Goal: Communication & Community: Answer question/provide support

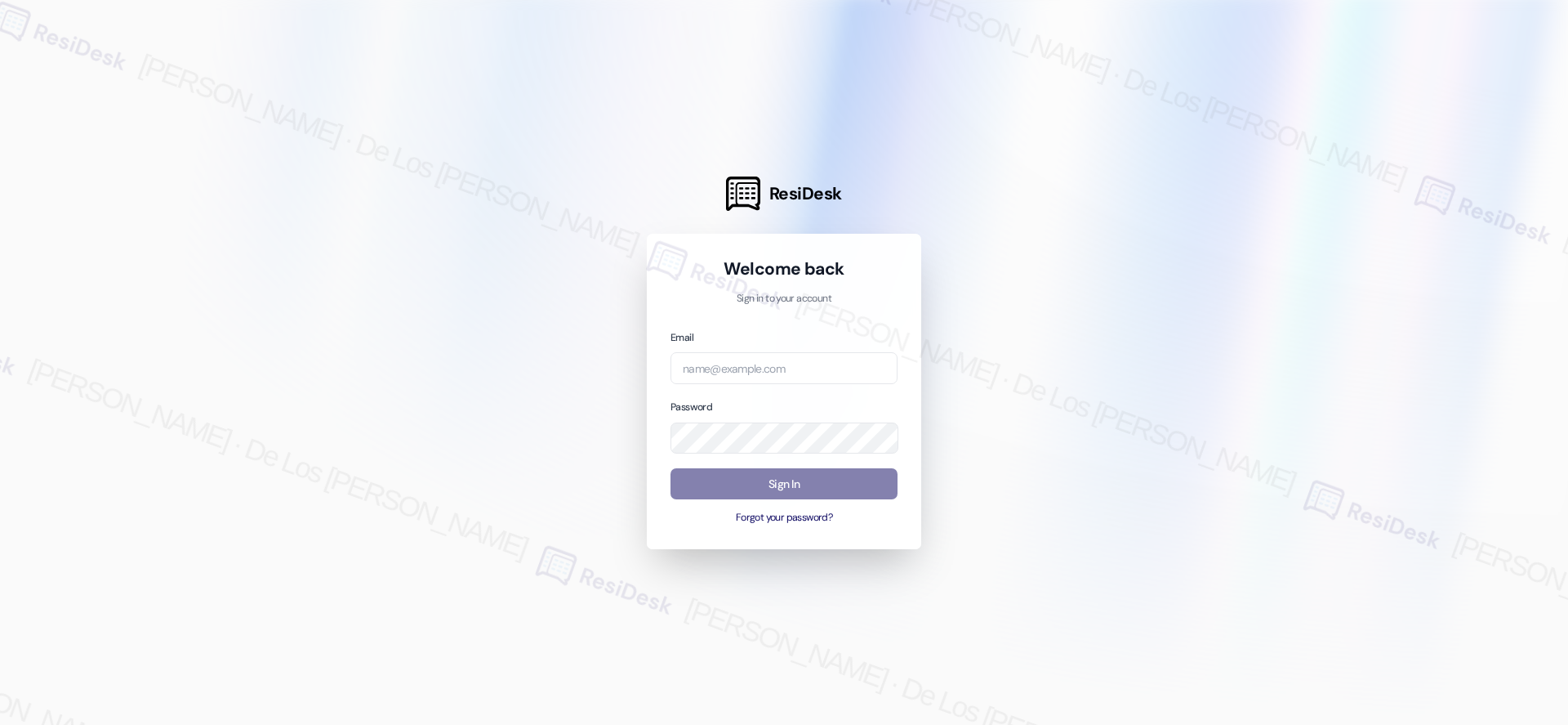
drag, startPoint x: 1324, startPoint y: 220, endPoint x: 1082, endPoint y: 335, distance: 267.9
click at [1323, 221] on div at bounding box center [784, 362] width 1568 height 725
click at [861, 376] on input "email" at bounding box center [784, 368] width 227 height 31
paste input "Do we have your permission to enter if you’re not home? Also, do you have any p…"
click at [1342, 241] on div at bounding box center [784, 362] width 1568 height 725
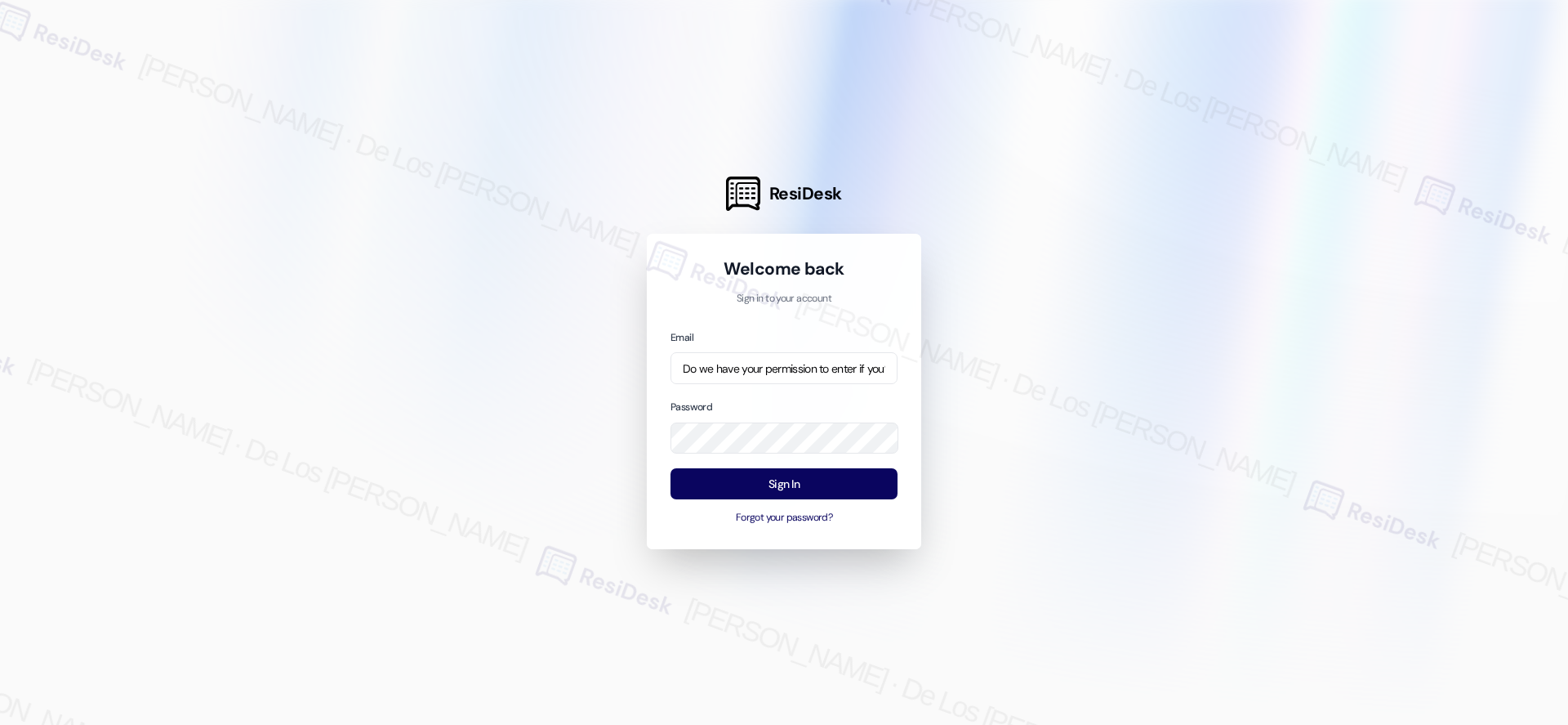
click at [1339, 179] on div at bounding box center [784, 362] width 1568 height 725
click at [832, 372] on input "Do we have your permission to enter if you’re not home? Also, do you have any p…" at bounding box center [784, 368] width 227 height 31
paste input "automated-surveys-crawford_hoying-resen.six@crawford_[DOMAIN_NAME]"
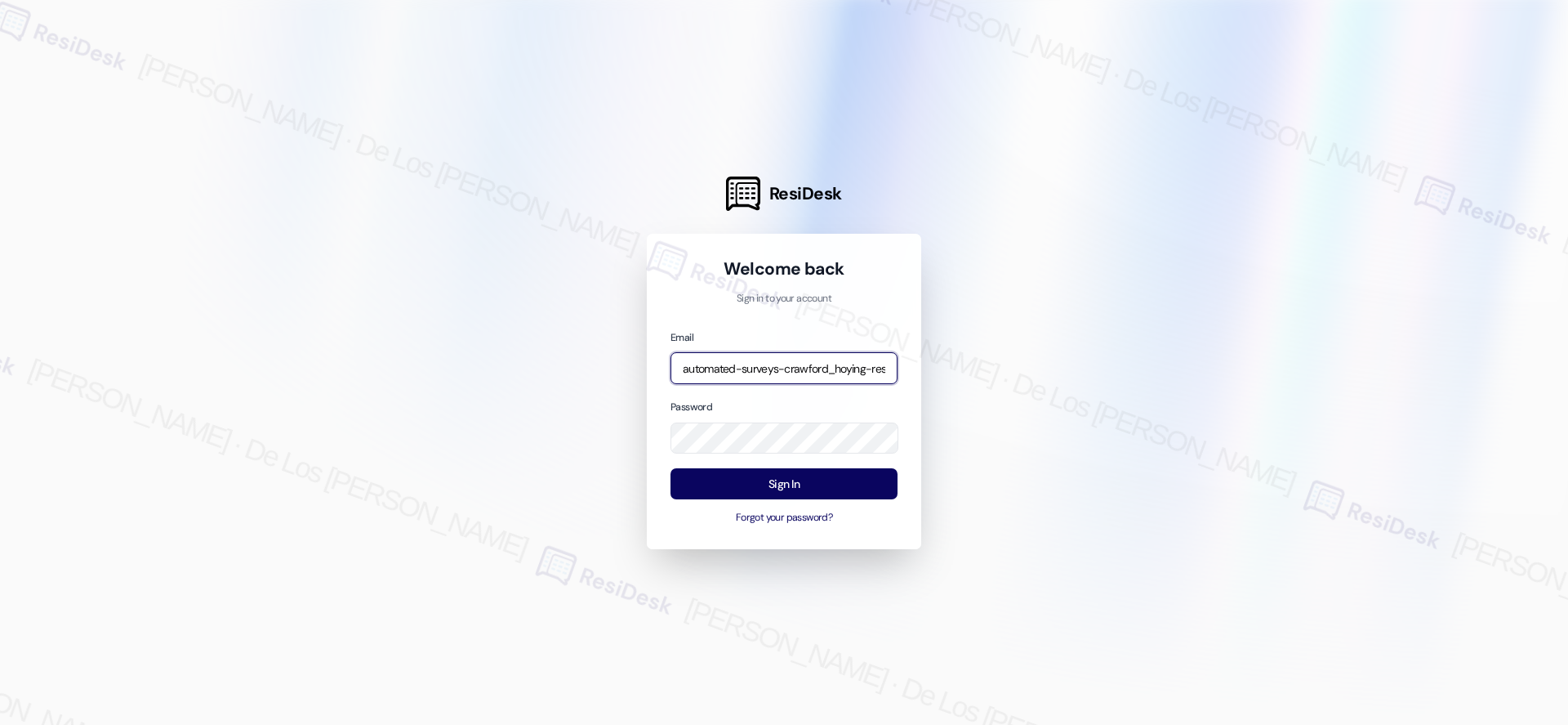
scroll to position [0, 138]
type input "automated-surveys-crawford_hoying-resen.six@crawford_[DOMAIN_NAME]"
click at [1122, 389] on div at bounding box center [784, 362] width 1568 height 725
click at [878, 478] on button "Sign In" at bounding box center [784, 484] width 227 height 31
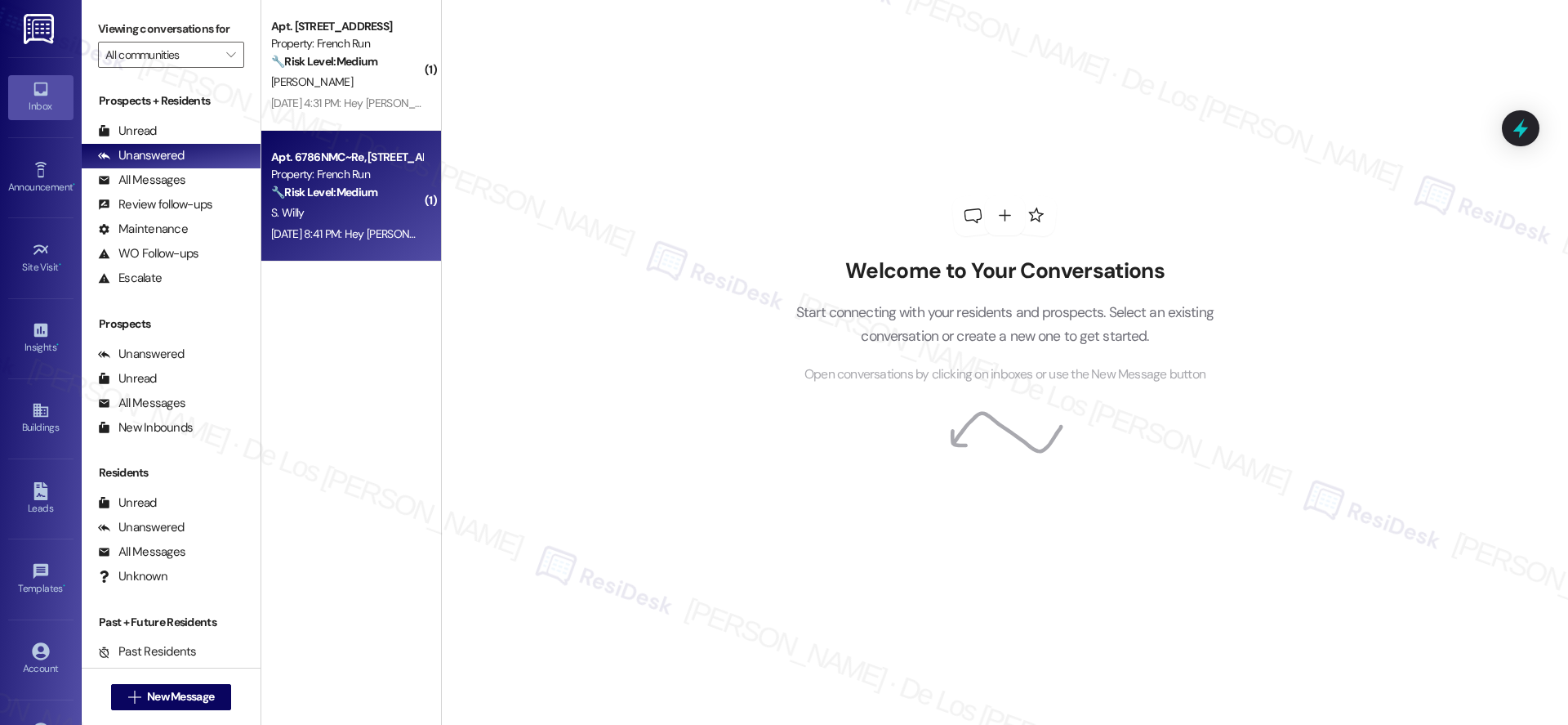
click at [335, 232] on div "[DATE] 8:41 PM: Hey [PERSON_NAME], we appreciate your text! We'll be back at 11…" at bounding box center [630, 233] width 720 height 15
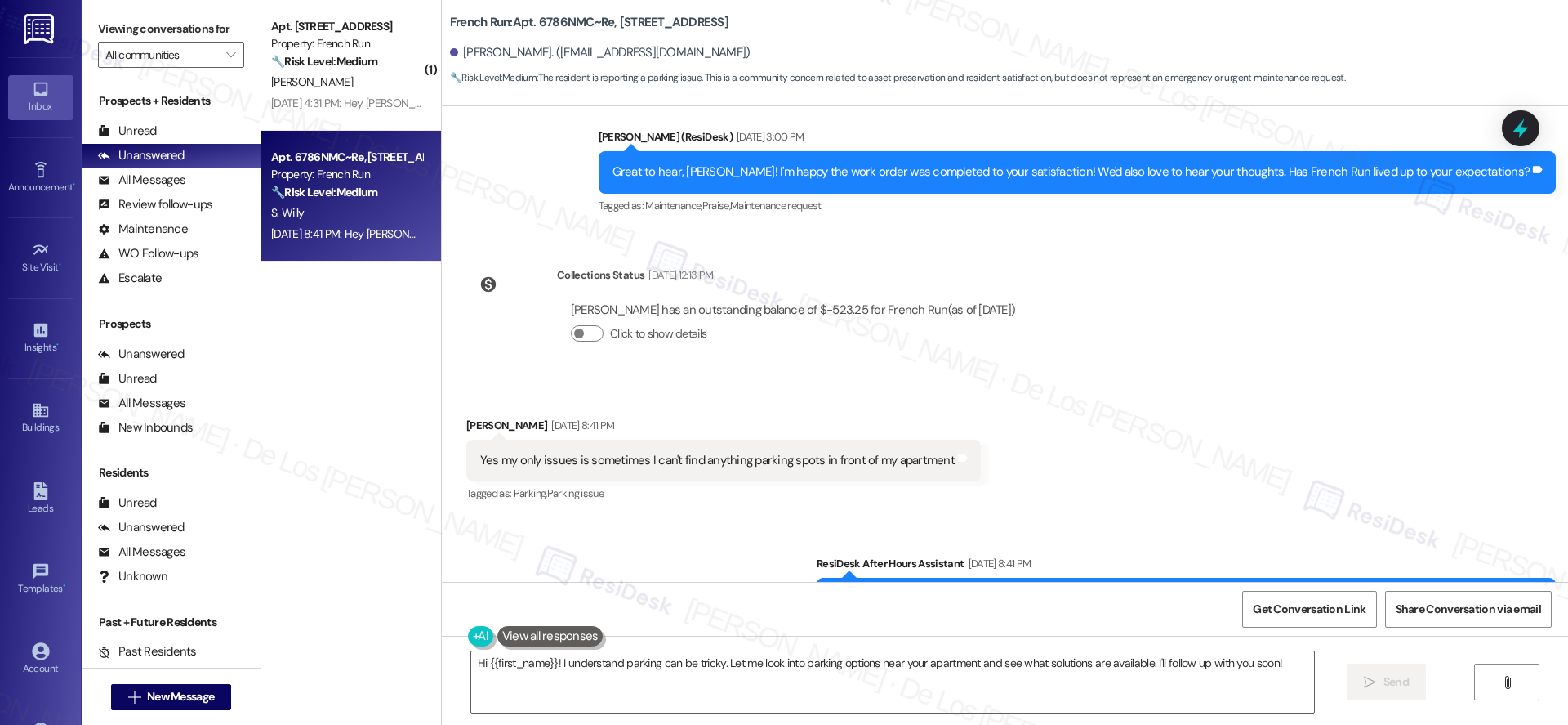
scroll to position [450, 0]
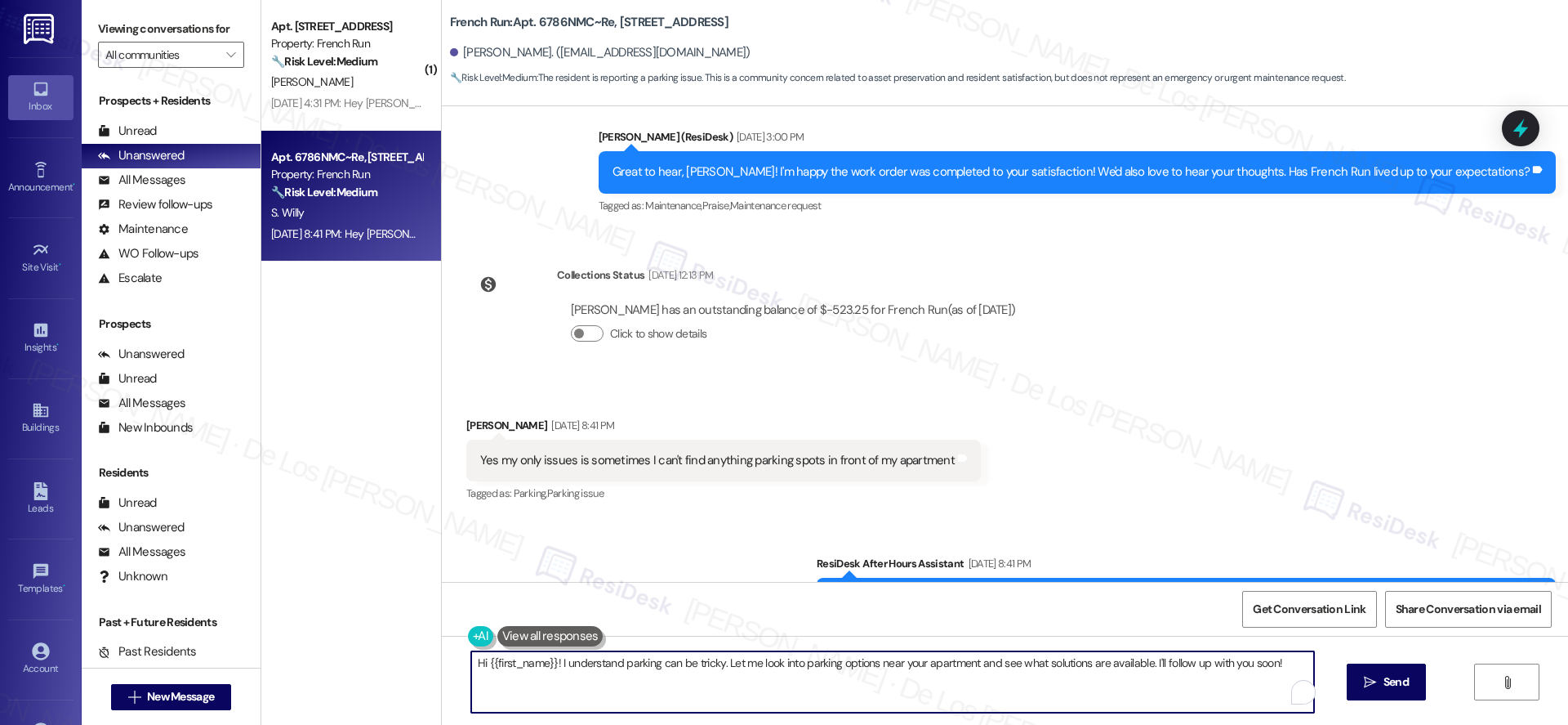
drag, startPoint x: 716, startPoint y: 665, endPoint x: 1049, endPoint y: 699, distance: 334.7
click at [1049, 699] on textarea "Hi {{first_name}}! I understand parking can be tricky. Let me look into parking…" at bounding box center [892, 682] width 842 height 61
click at [809, 679] on textarea "Hi {{first_name}}! I understand your concern with the parking. May I know how o…" at bounding box center [892, 682] width 842 height 61
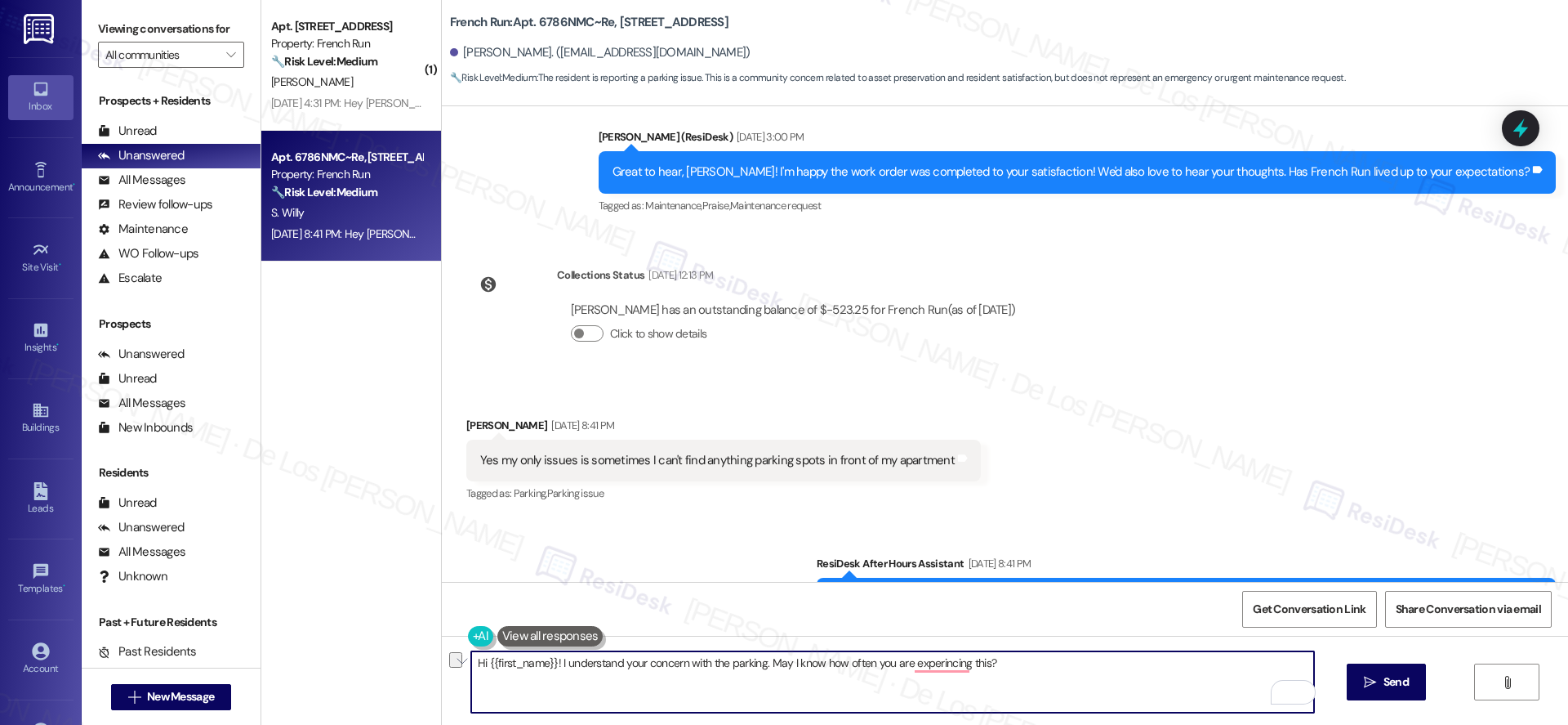
paste textarea "about the parking situation. Could you let me know how often this has been happ…"
type textarea "Hi {{first_name}}! I understand your concern about the parking situation. Could…"
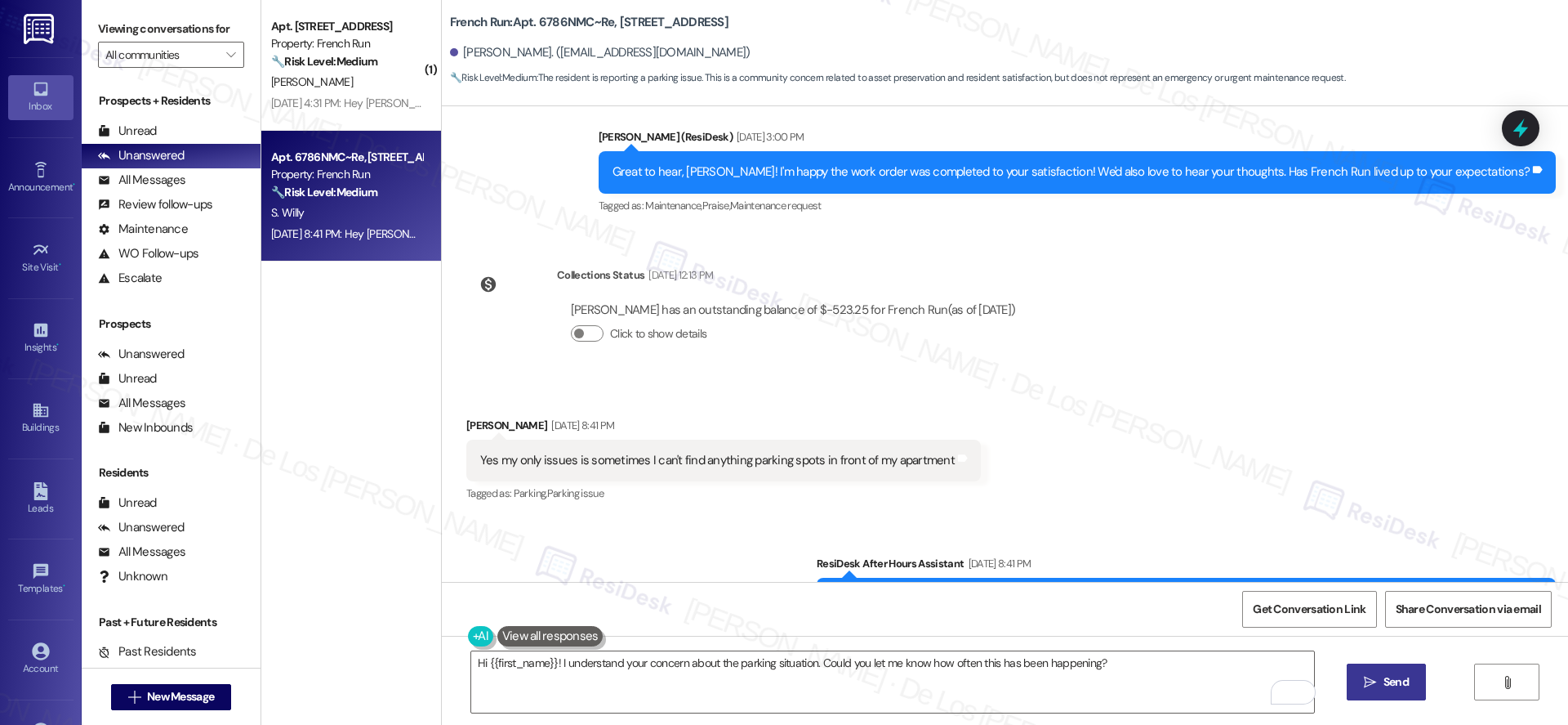
click at [1383, 674] on span "Send" at bounding box center [1396, 681] width 26 height 17
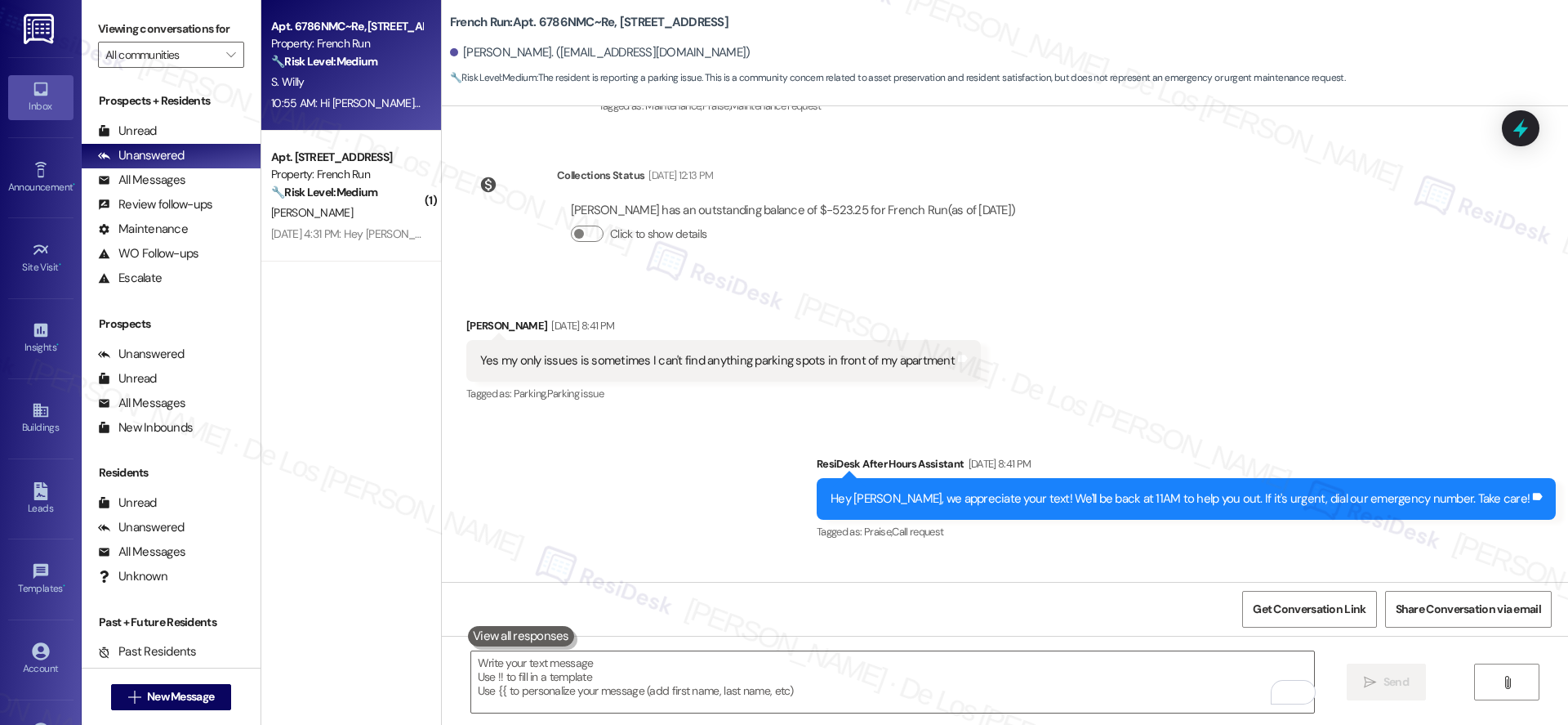
scroll to position [638, 0]
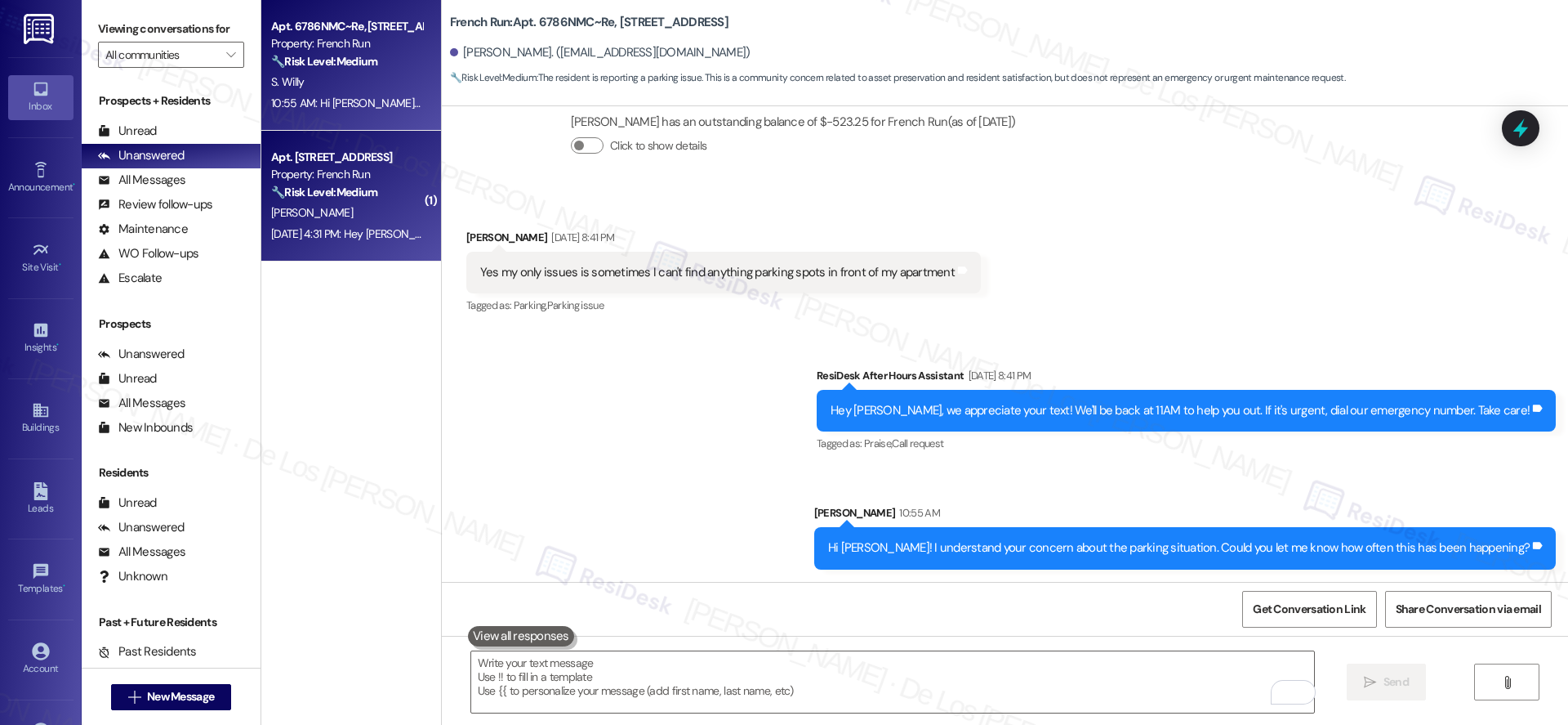
click at [350, 220] on div "[PERSON_NAME]" at bounding box center [347, 212] width 154 height 21
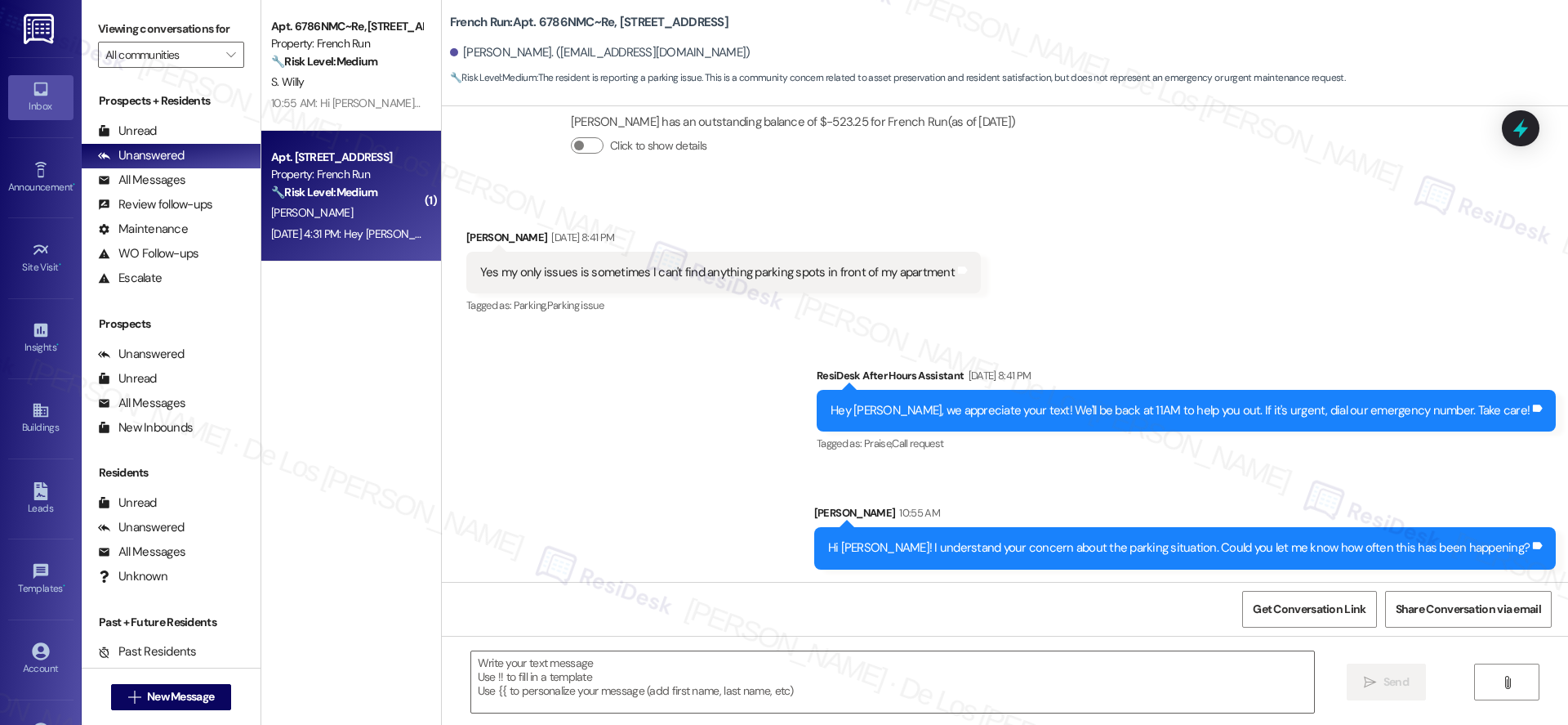
type textarea "Fetching suggested responses. Please feel free to read through the conversation…"
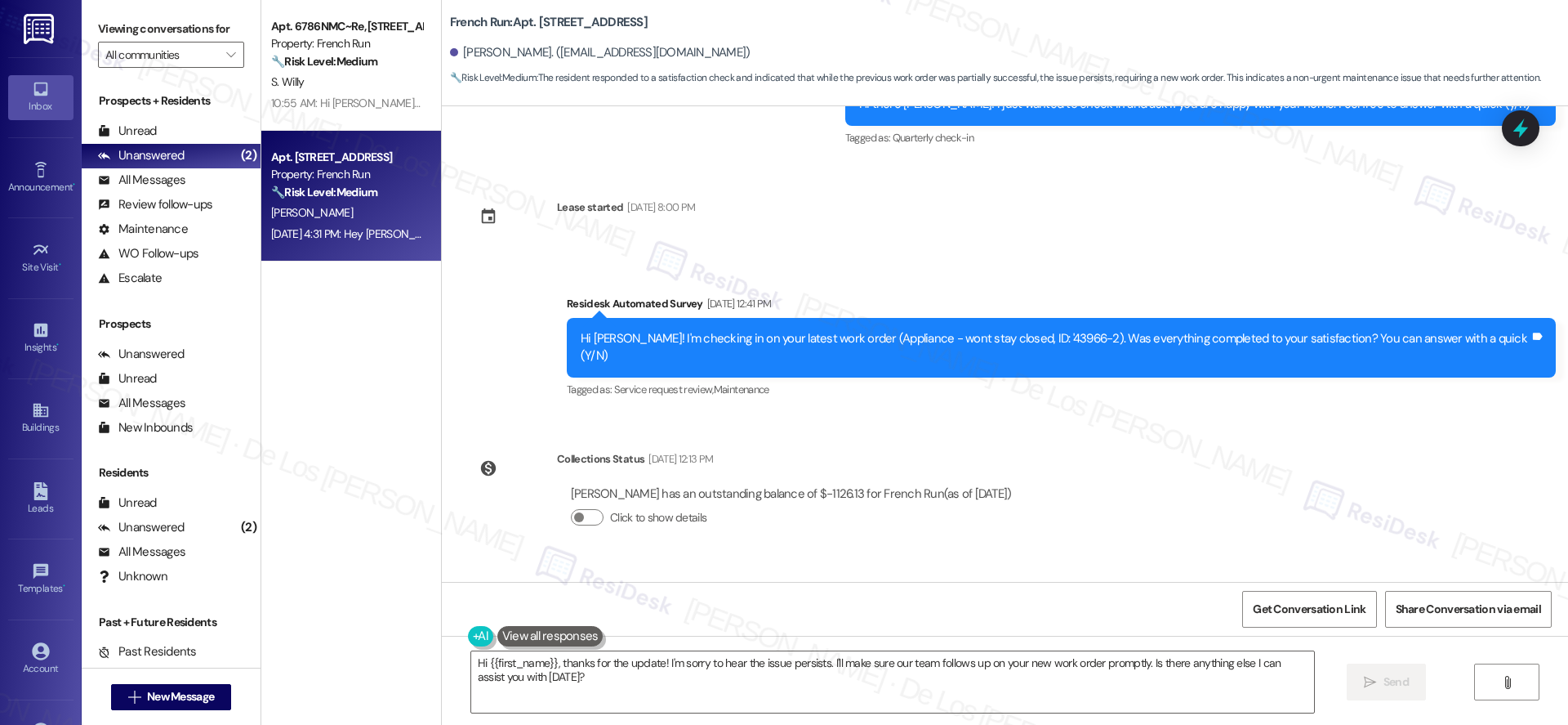
scroll to position [2538, 0]
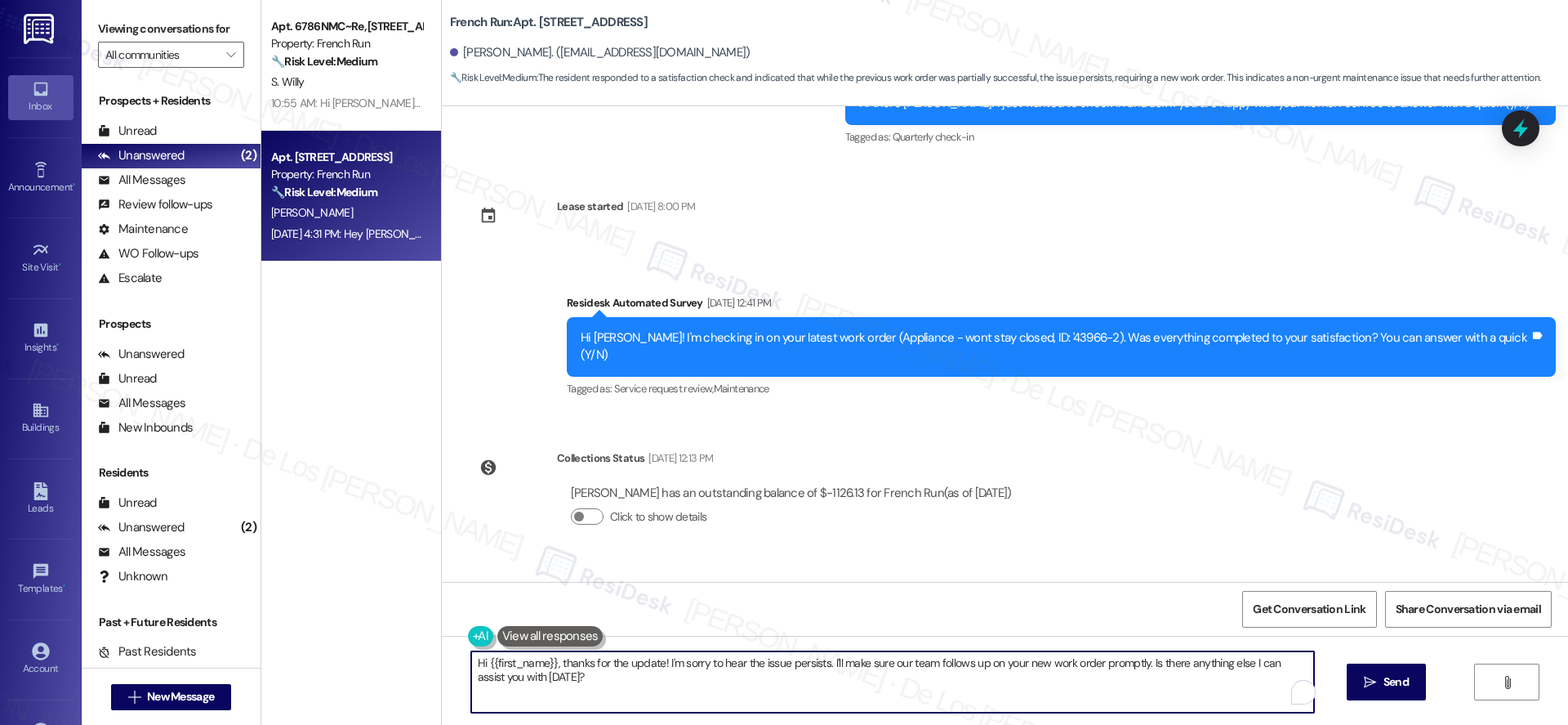
drag, startPoint x: 821, startPoint y: 660, endPoint x: 851, endPoint y: 682, distance: 37.2
click at [851, 682] on textarea "Hi {{first_name}}, thanks for the update! I'm sorry to hear the issue persists.…" at bounding box center [892, 682] width 842 height 61
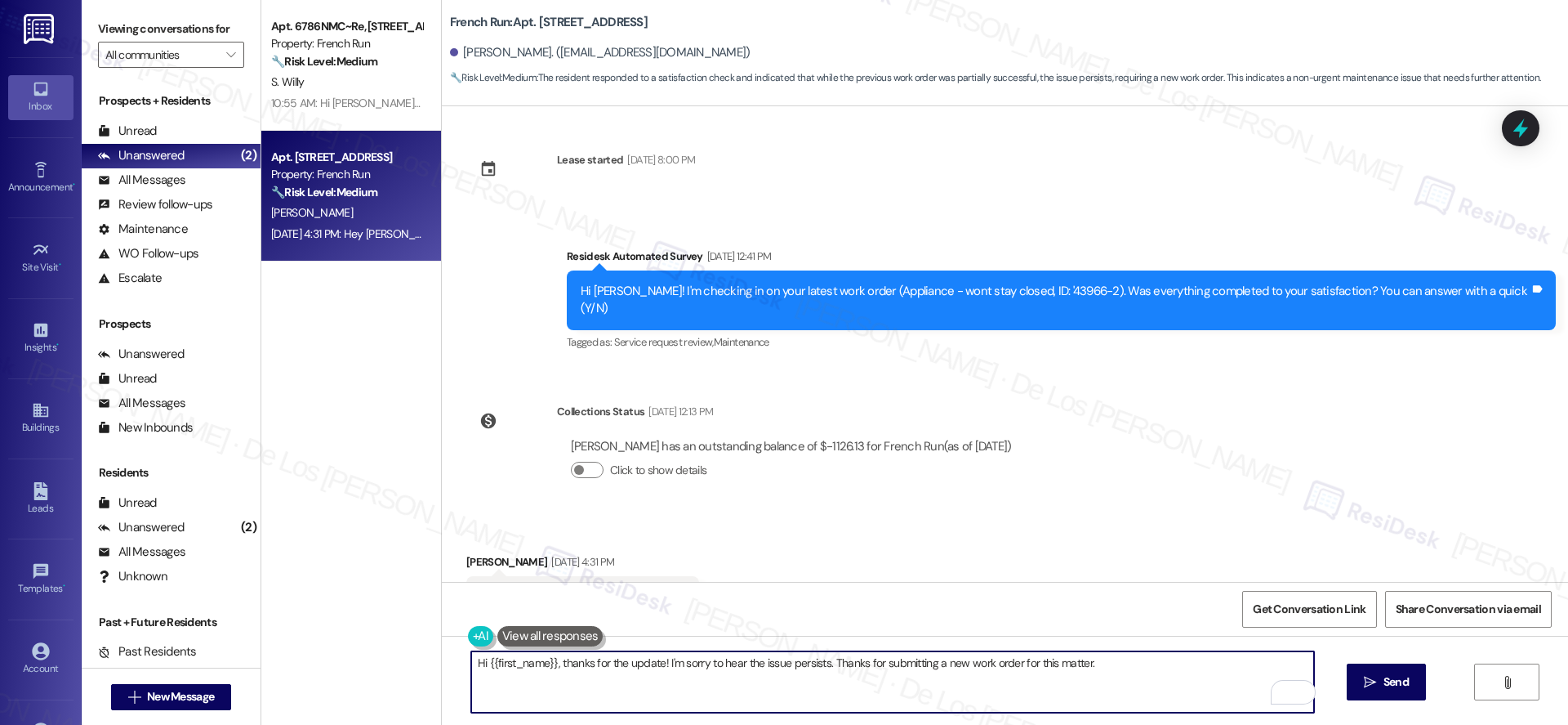
scroll to position [2586, 0]
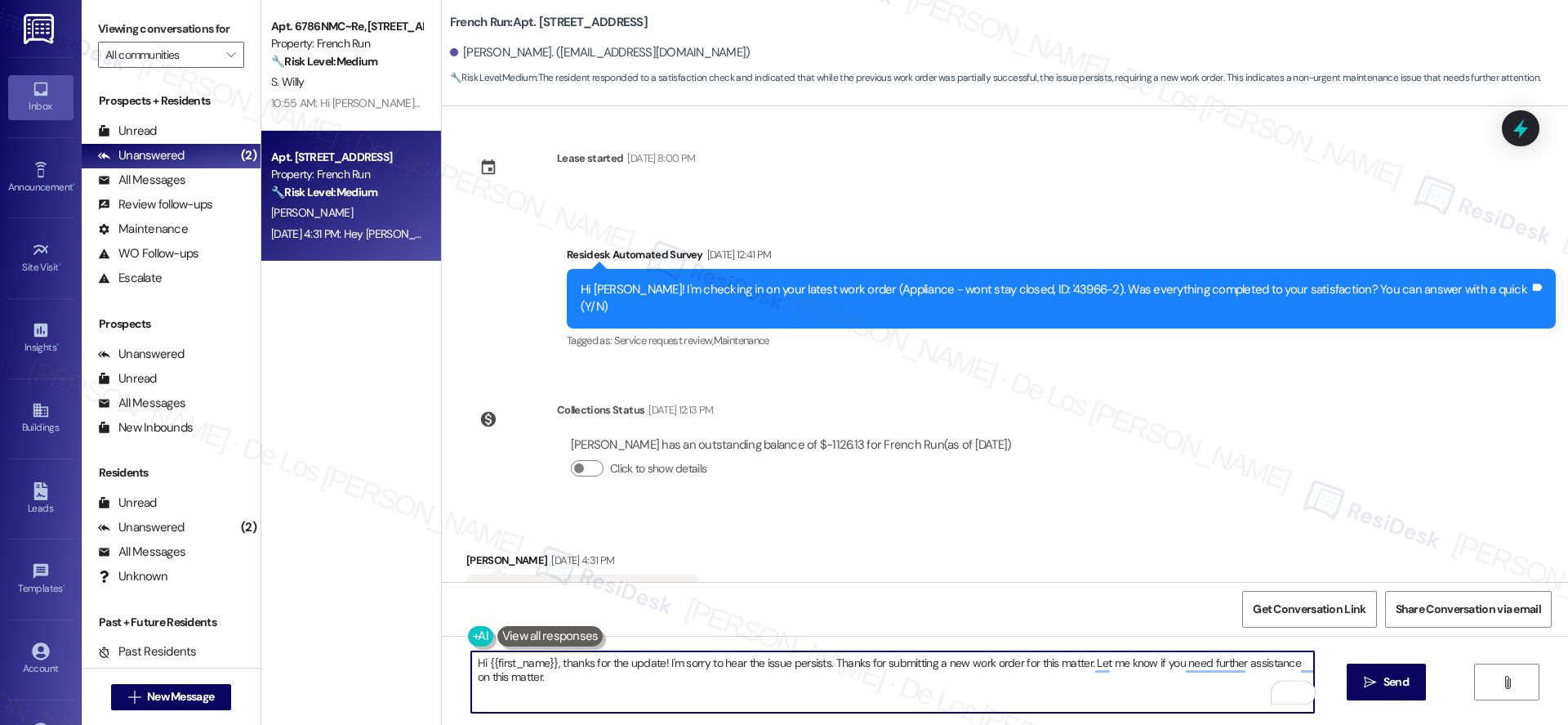
click at [1026, 696] on textarea "Hi {{first_name}}, thanks for the update! I'm sorry to hear the issue persists.…" at bounding box center [892, 682] width 842 height 61
paste textarea "’m sorry to hear the issue is still ongoing. I appreciate you submitting a new …"
click at [534, 673] on textarea "Hi {{first_name}}, thanks for the update! I’m sorry to hear the issue is still …" at bounding box center [892, 682] width 842 height 61
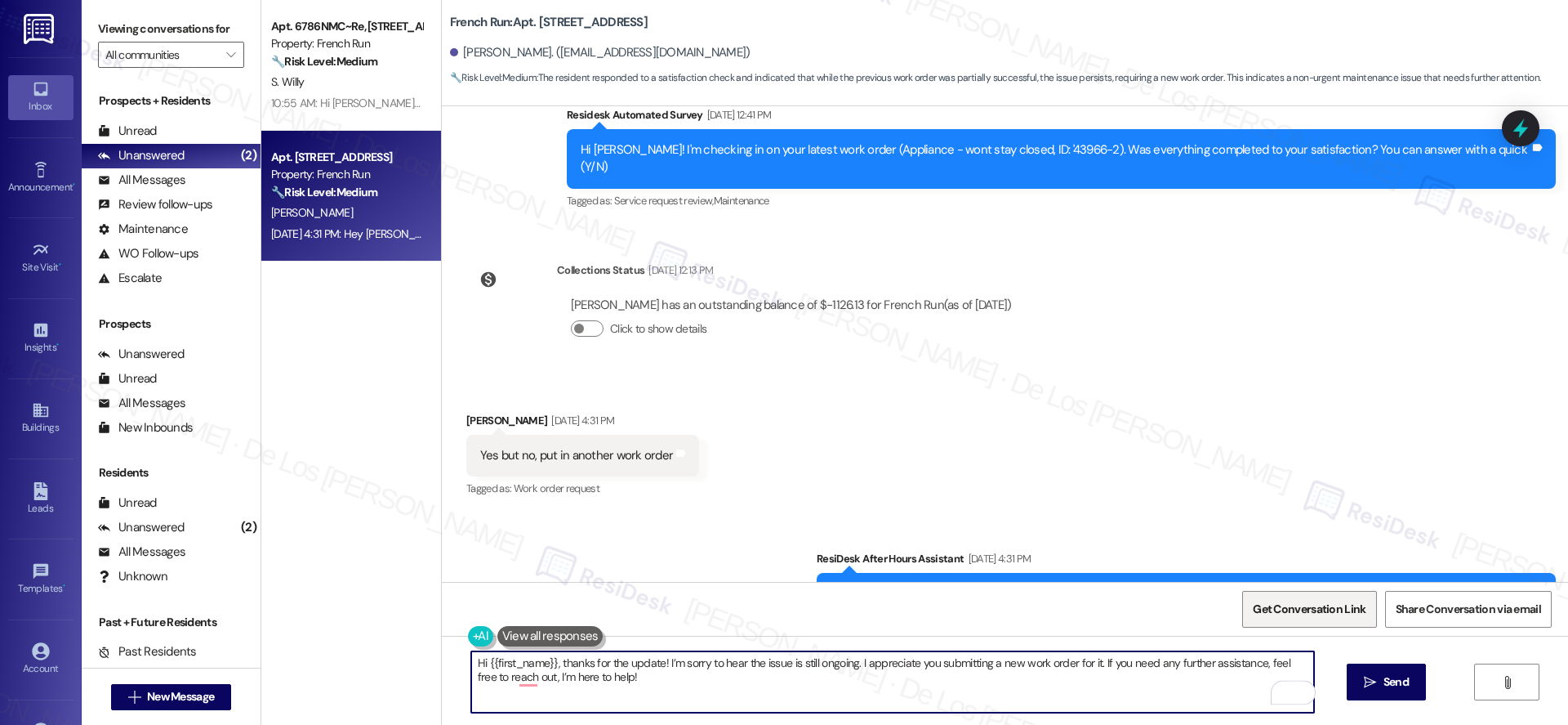
scroll to position [2743, 0]
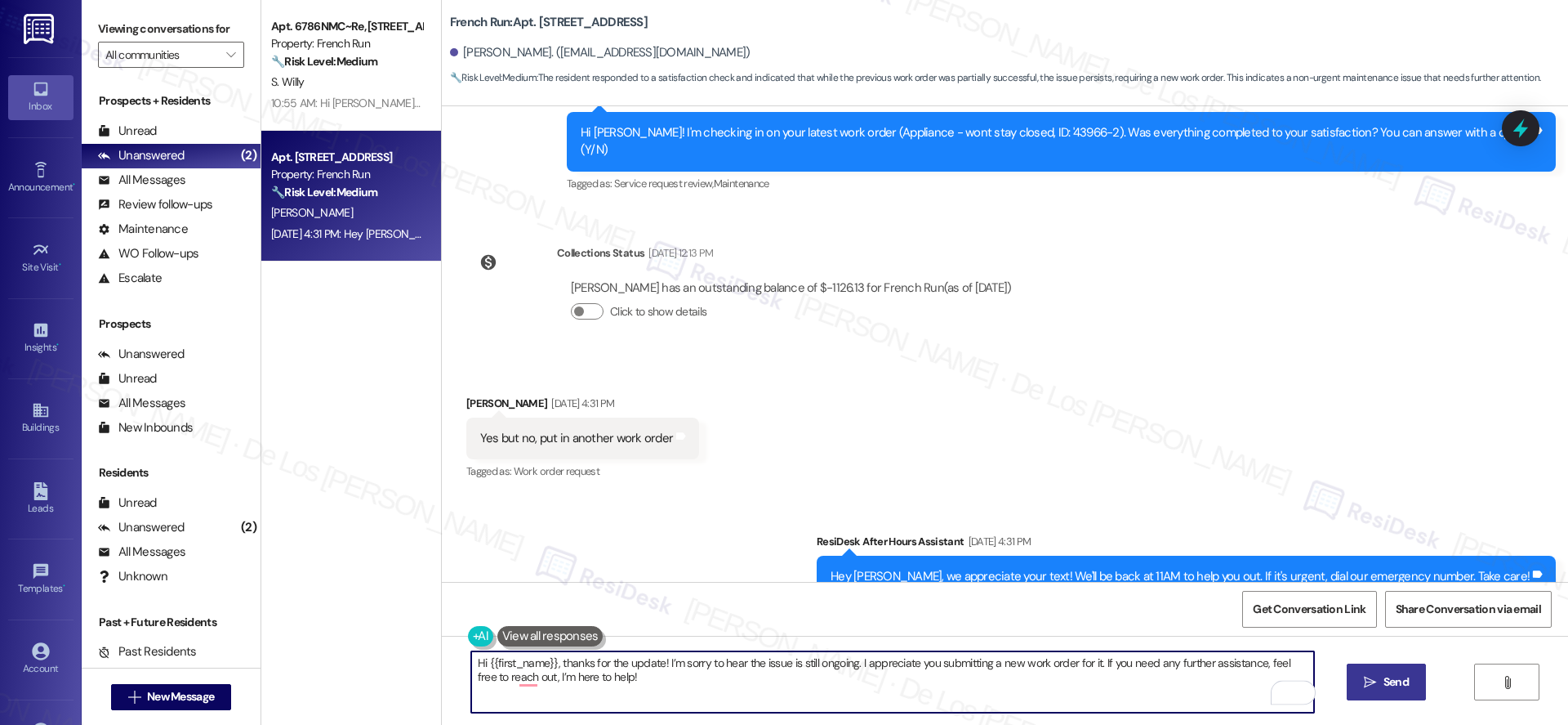
type textarea "Hi {{first_name}}, thanks for the update! I’m sorry to hear the issue is still …"
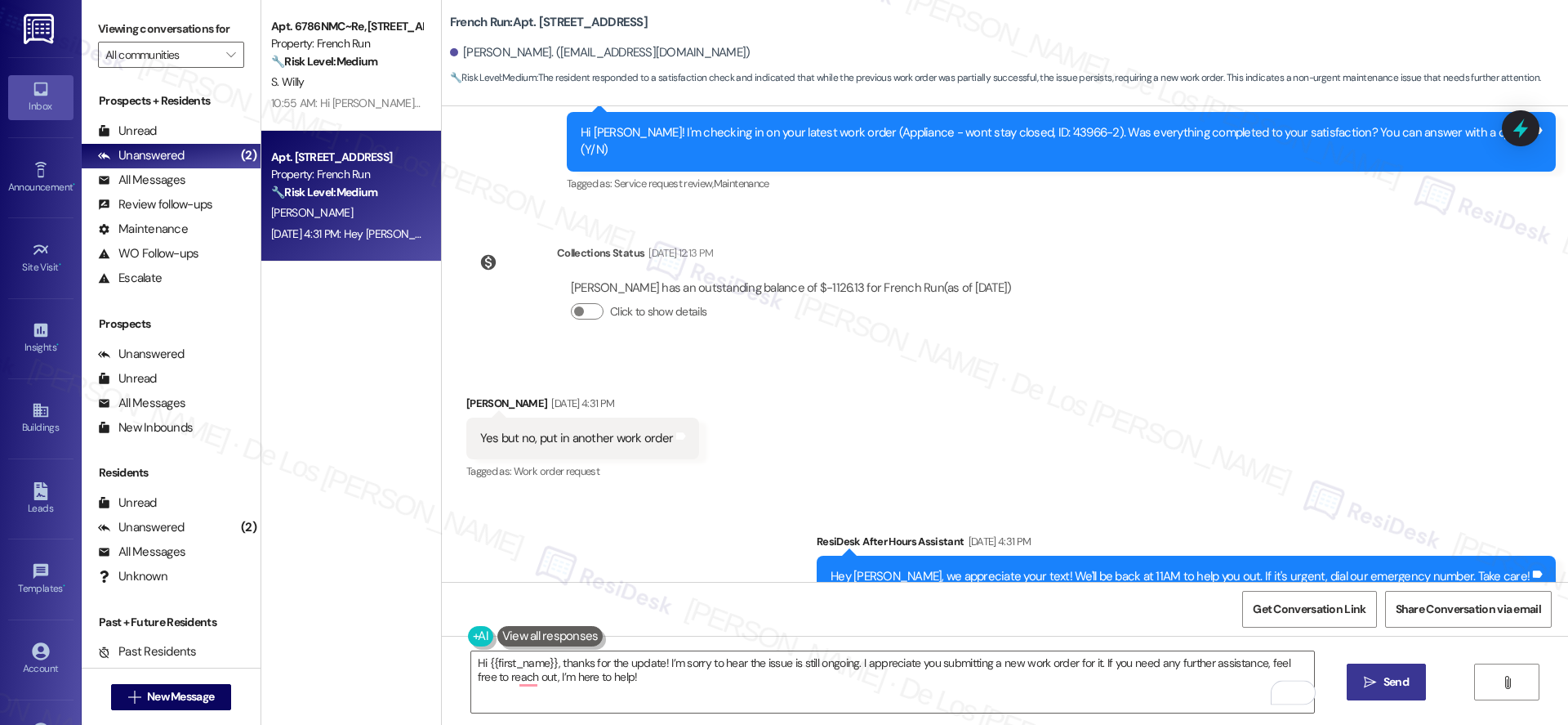
click at [1402, 688] on span "Send" at bounding box center [1396, 681] width 26 height 17
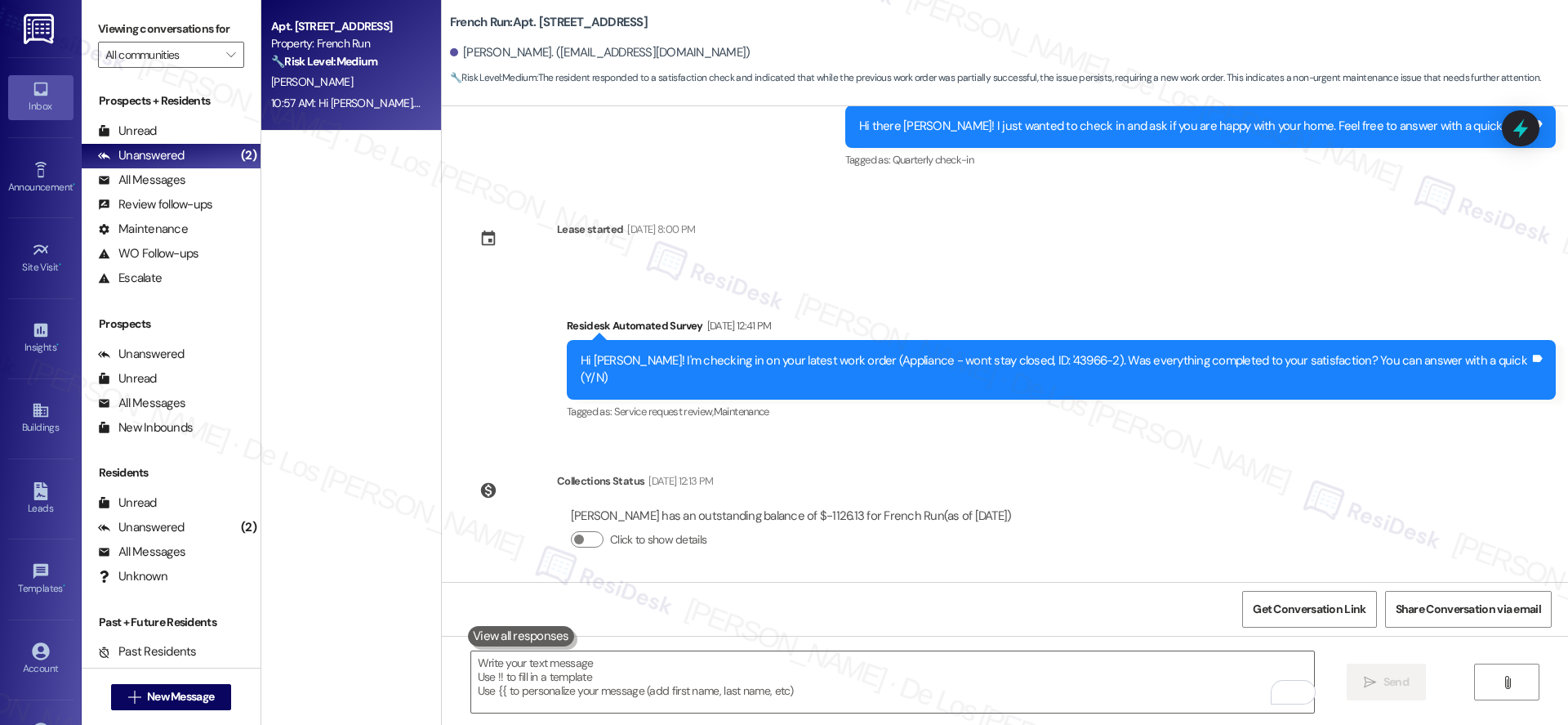
scroll to position [2874, 0]
